Goal: Task Accomplishment & Management: Manage account settings

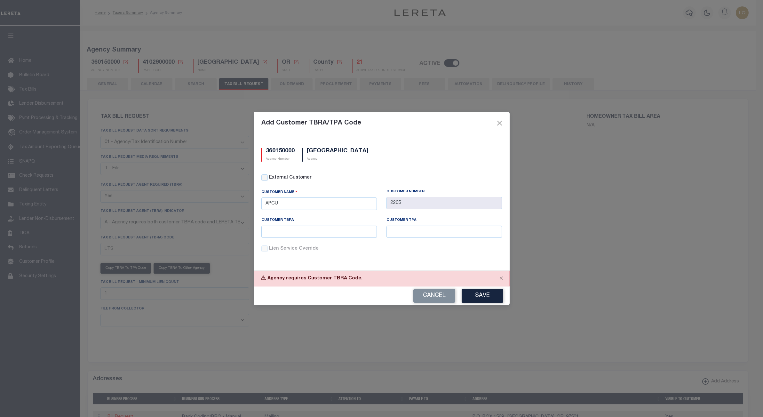
select select "22"
select select "true"
select select "9"
select select
select select "4100743000"
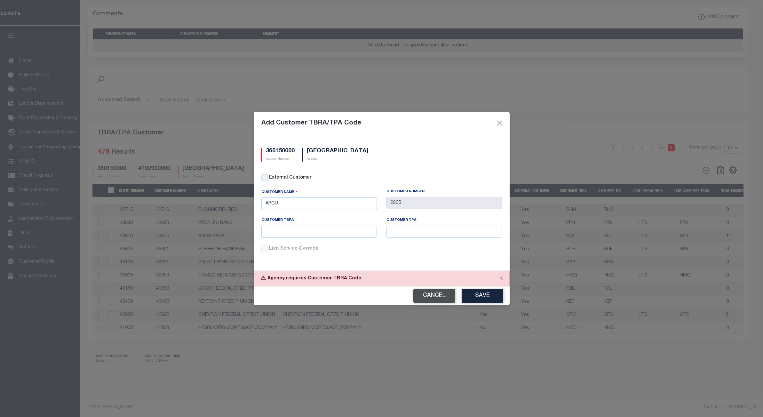
click at [426, 300] on button "Cancel" at bounding box center [434, 296] width 42 height 14
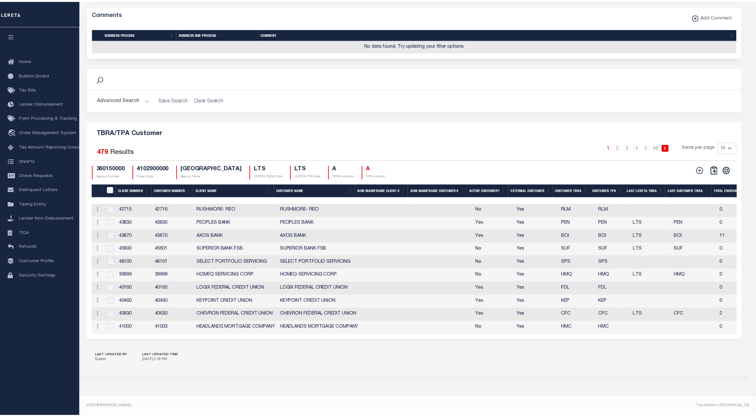
scroll to position [658, 0]
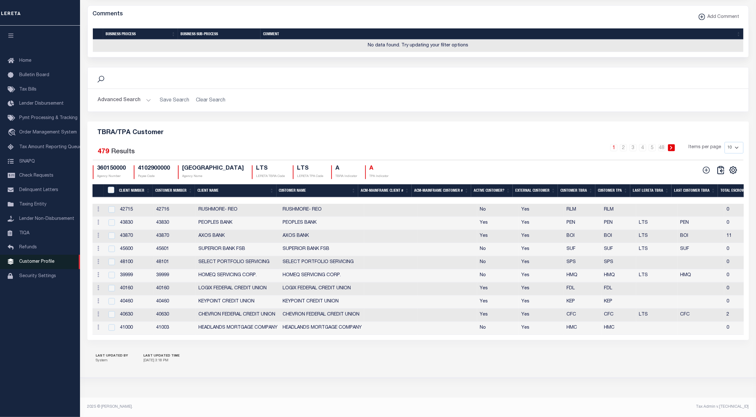
click at [45, 260] on link "Customer Profile" at bounding box center [40, 262] width 80 height 14
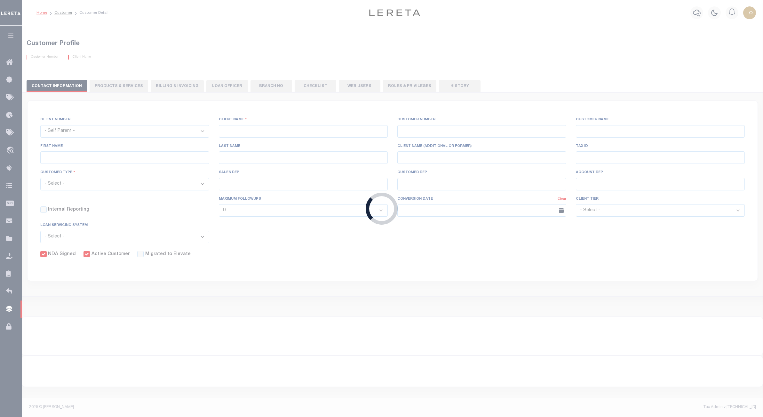
select select
type input "BMO Bank"
type input "3000"
type input "BMO Bank"
type input "Test"
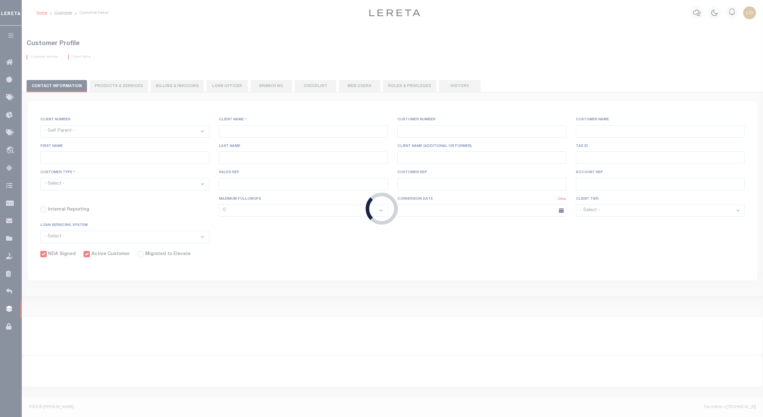
type input "Customer"
select select "Residential"
checkbox input "true"
select select
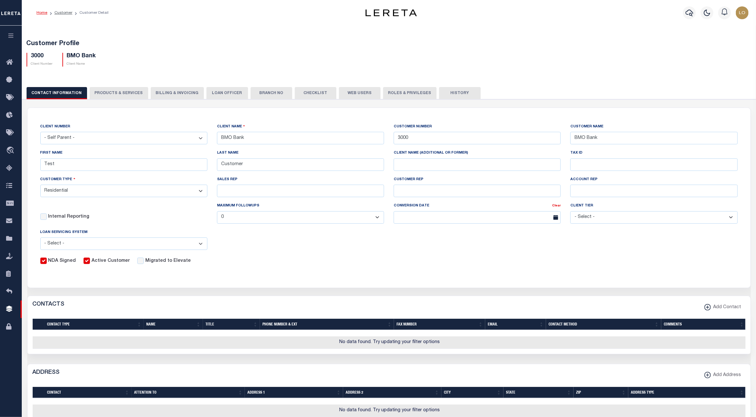
click at [113, 89] on button "PRODUCTS & SERVICES" at bounding box center [119, 93] width 59 height 12
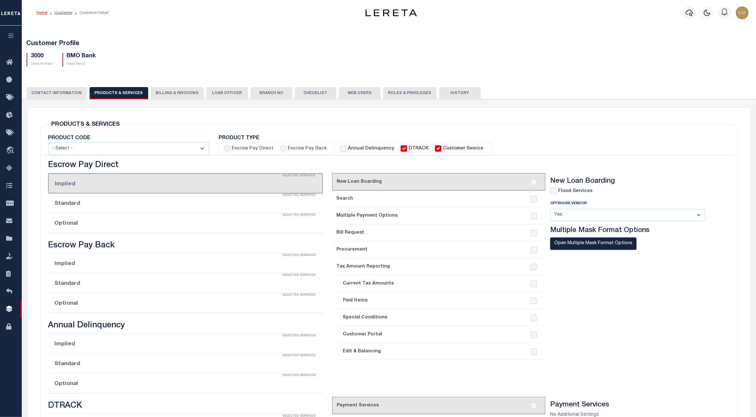
radio input "true"
checkbox input "true"
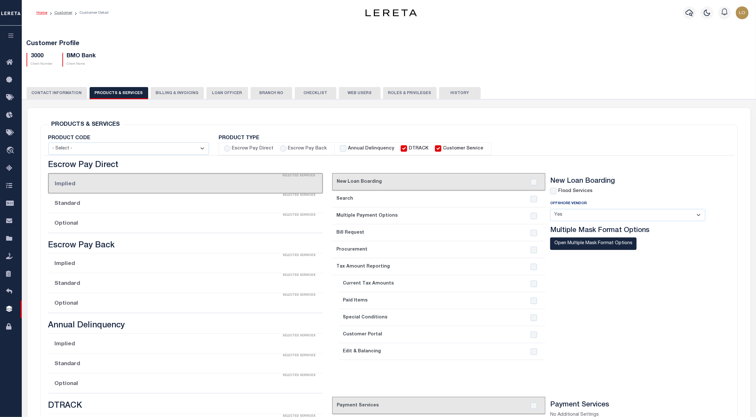
checkbox input "true"
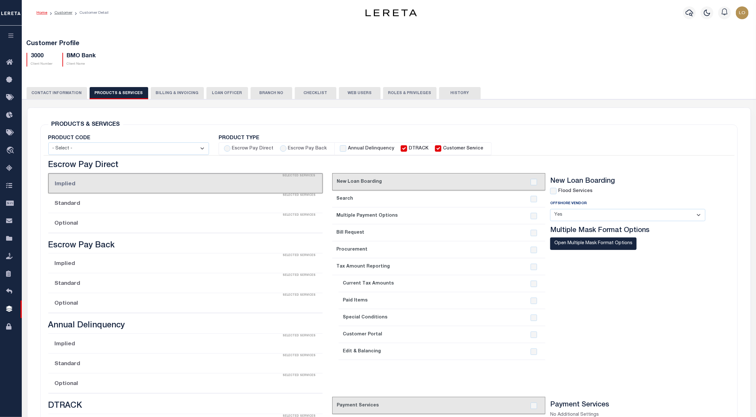
checkbox input "true"
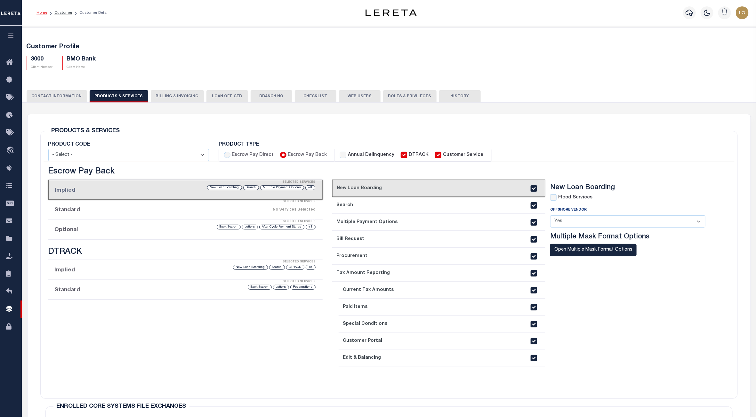
click at [208, 154] on select "- Select - Standard Tax (STX) Outsourcing (OS) Enhanced Tax (ETX) Tax Status Re…" at bounding box center [128, 155] width 161 height 12
click at [591, 114] on div "PRODUCTS & SERVICES Changes to Product and Services will be applied to the loan…" at bounding box center [389, 280] width 708 height 332
drag, startPoint x: 476, startPoint y: 154, endPoint x: 229, endPoint y: 157, distance: 247.7
click at [229, 157] on ul "Escrow Pay Direct Escrow Pay Back Annual Delinquency DTRACK Customer Service" at bounding box center [469, 155] width 501 height 13
copy ul "Escrow Pay Direct Escrow Pay Back Annual Delinquency DTRACK Customer Service"
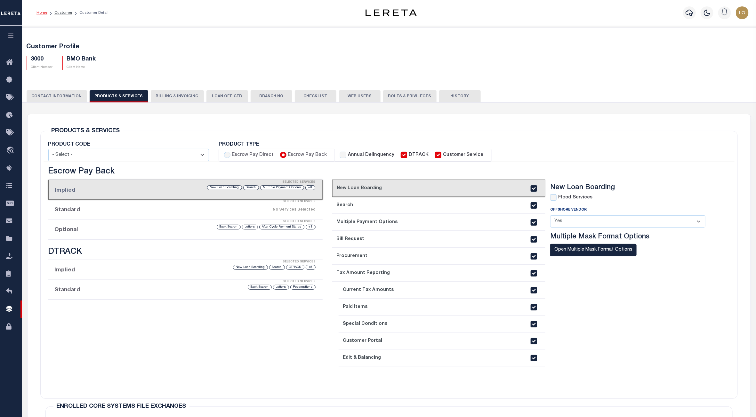
click at [293, 120] on div "PRODUCTS & SERVICES Changes to Product and Services will be applied to the loan…" at bounding box center [389, 280] width 708 height 332
click at [451, 155] on label "Customer Service" at bounding box center [463, 155] width 41 height 7
click at [441, 155] on input "Customer Service" at bounding box center [438, 155] width 6 height 6
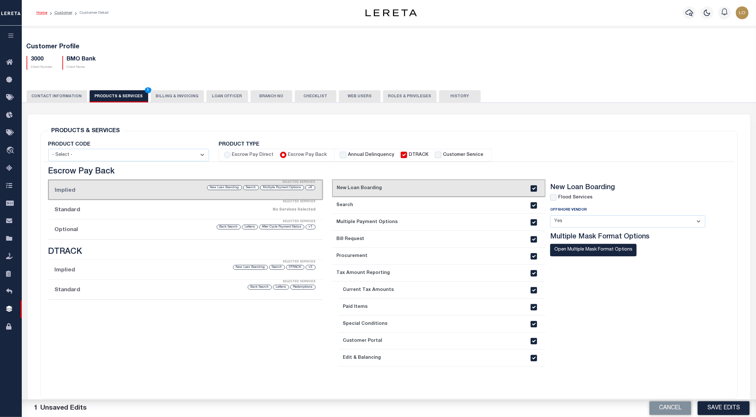
click at [451, 155] on label "Customer Service" at bounding box center [463, 155] width 41 height 7
click at [441, 155] on input "Customer Service" at bounding box center [438, 155] width 6 height 6
checkbox input "true"
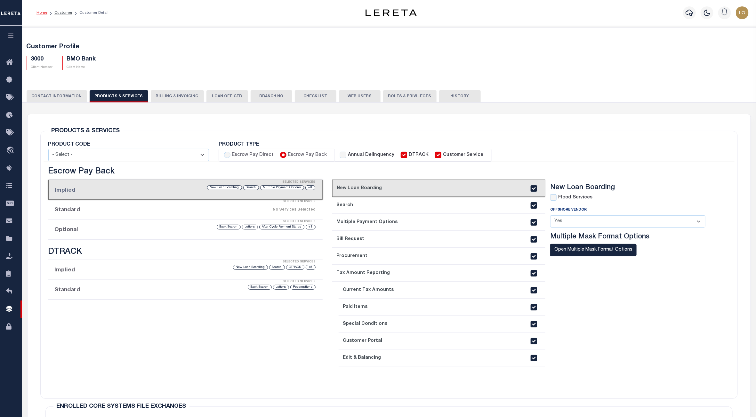
click at [153, 349] on div "Escrow Pay Direct Implied Selected Services No Services Selected Standard Selec…" at bounding box center [186, 279] width 284 height 224
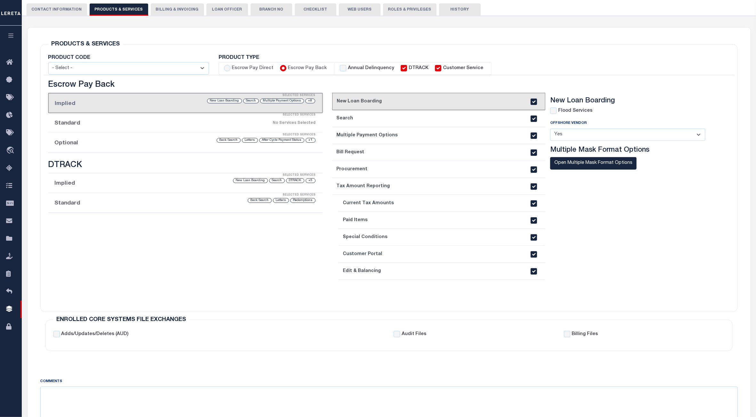
scroll to position [39, 0]
